Goal: Navigation & Orientation: Find specific page/section

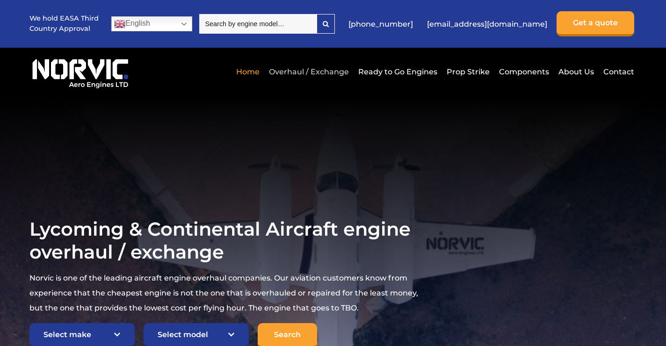
click at [304, 73] on link "Overhaul / Exchange" at bounding box center [308, 71] width 85 height 23
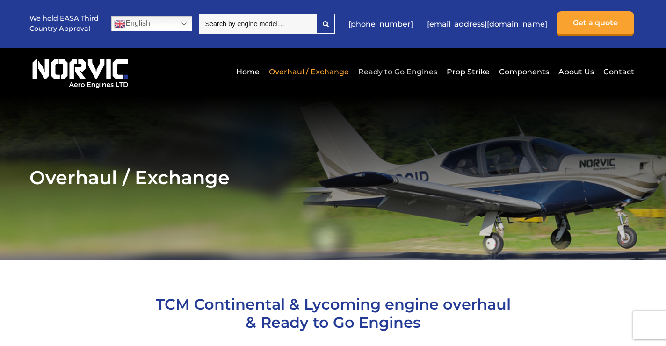
click at [383, 67] on link "Ready to Go Engines" at bounding box center [398, 71] width 84 height 23
